Goal: Transaction & Acquisition: Purchase product/service

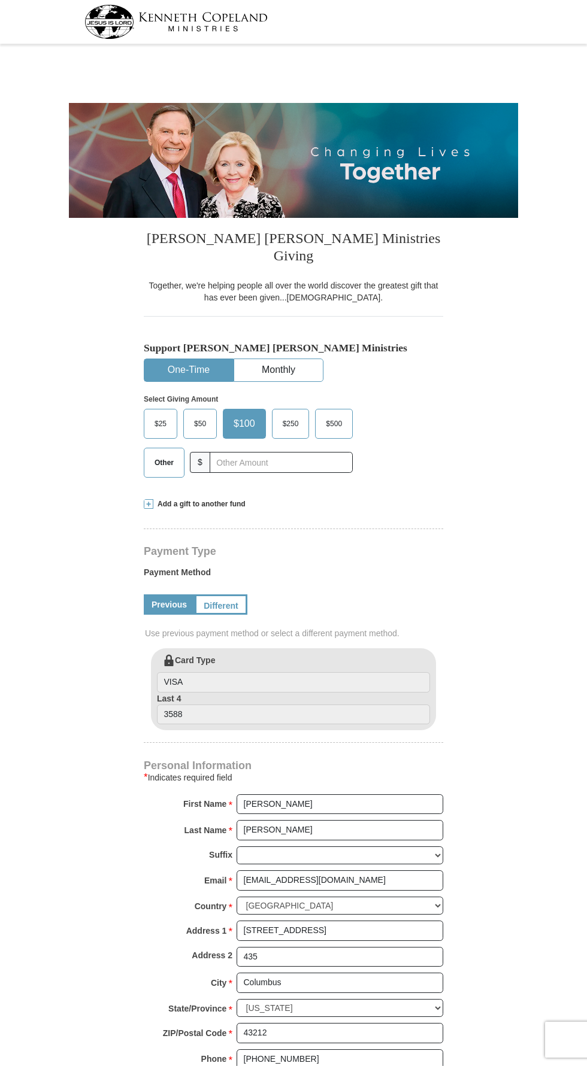
select select "OH"
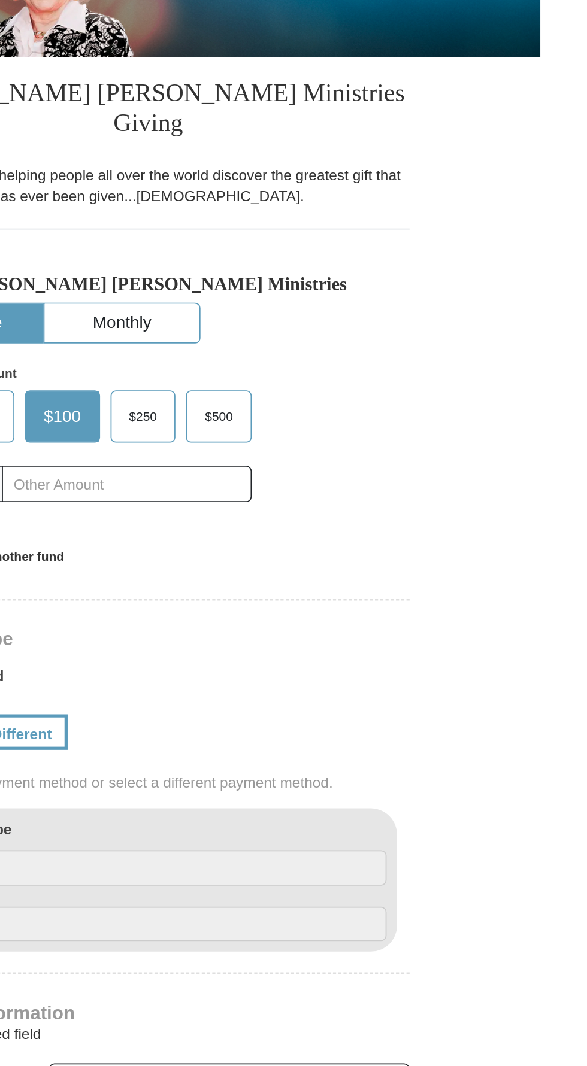
scroll to position [7, 0]
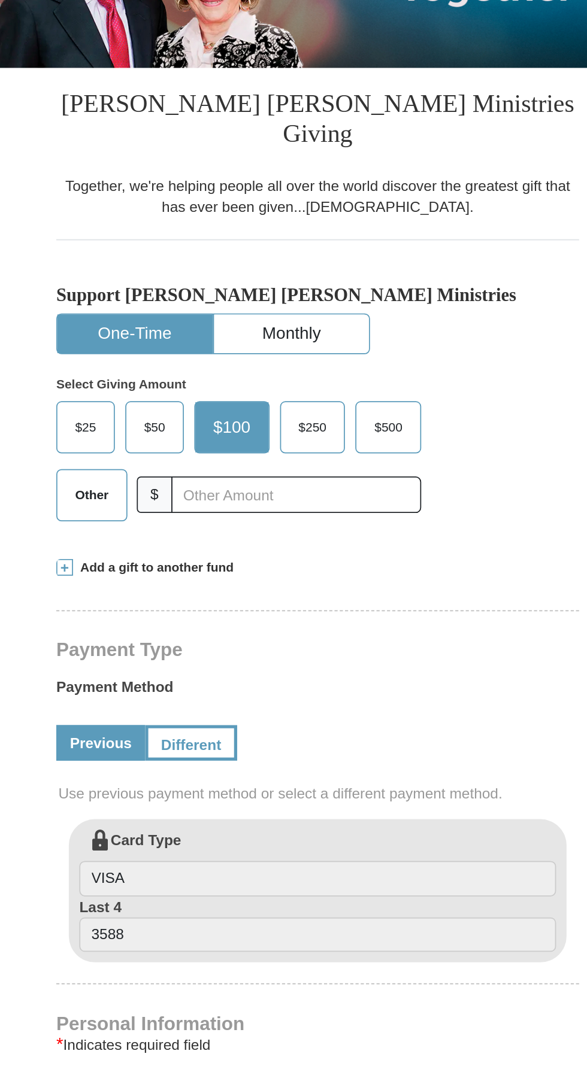
click at [162, 447] on span "Other" at bounding box center [163, 456] width 31 height 18
click at [0, 0] on input "Other" at bounding box center [0, 0] width 0 height 0
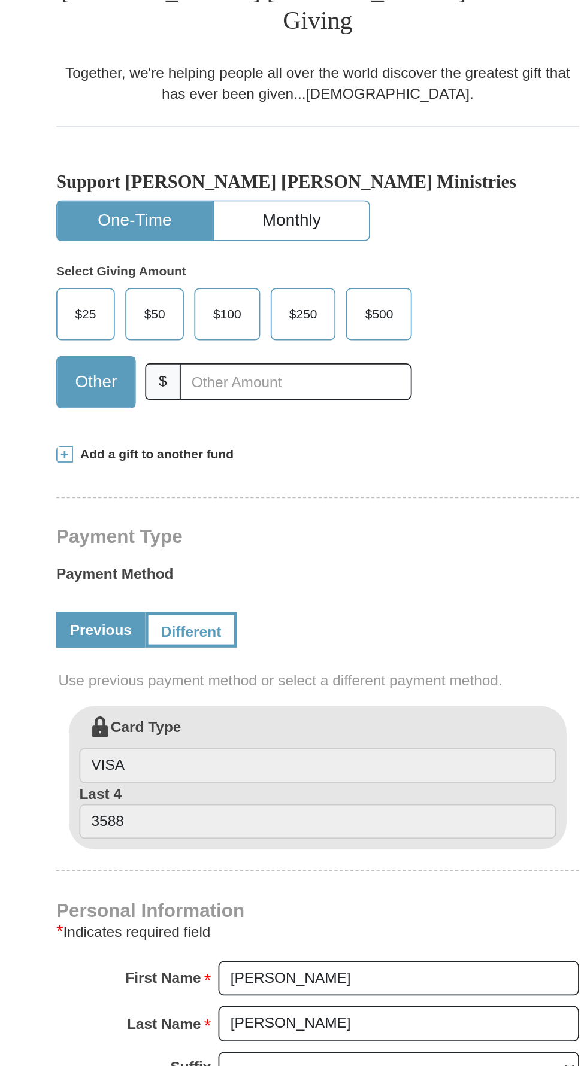
click at [231, 493] on span "Add a gift to another fund" at bounding box center [199, 498] width 92 height 10
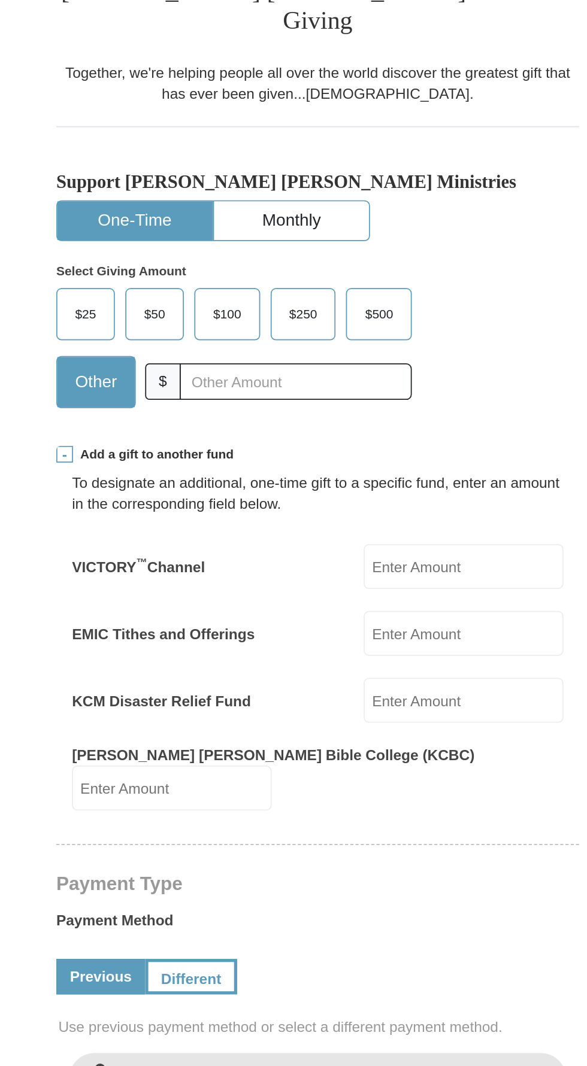
click at [351, 587] on input "EMIC Tithes and Offerings" at bounding box center [377, 600] width 114 height 26
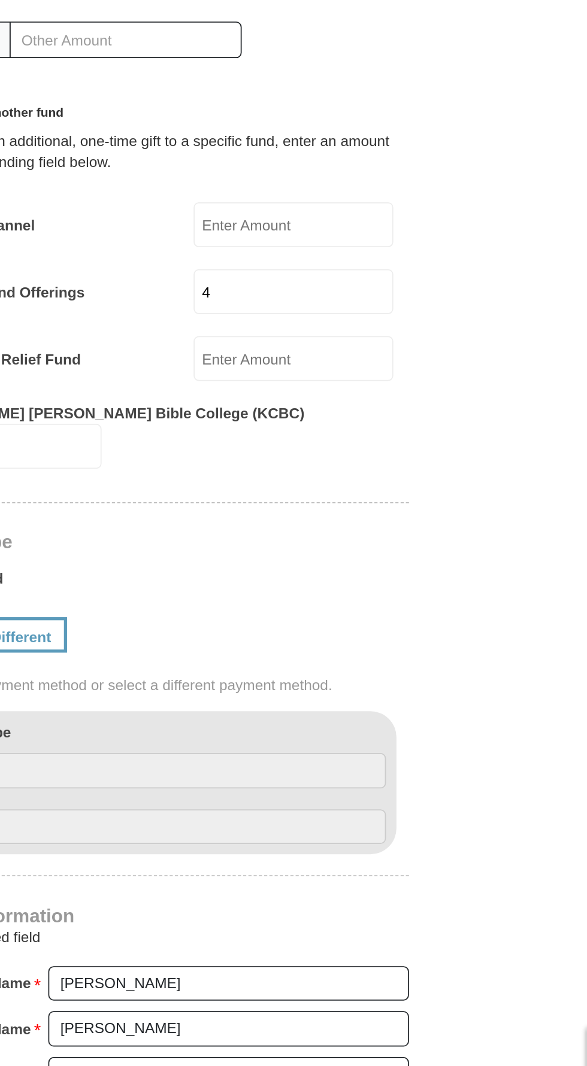
type input "40.00"
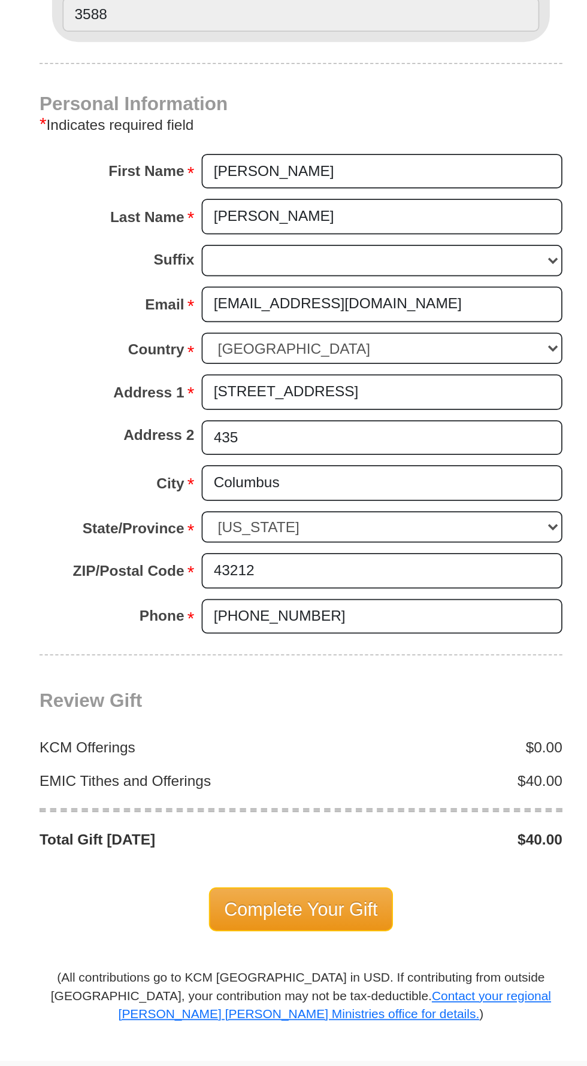
scroll to position [451, 0]
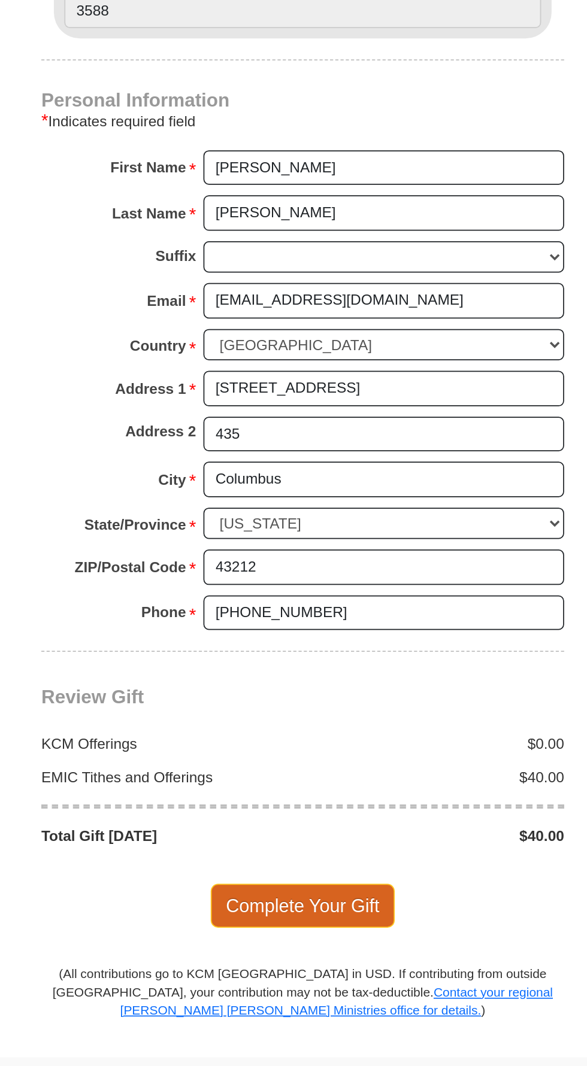
click at [299, 962] on span "Complete Your Gift" at bounding box center [294, 974] width 106 height 25
